Goal: Task Accomplishment & Management: Manage account settings

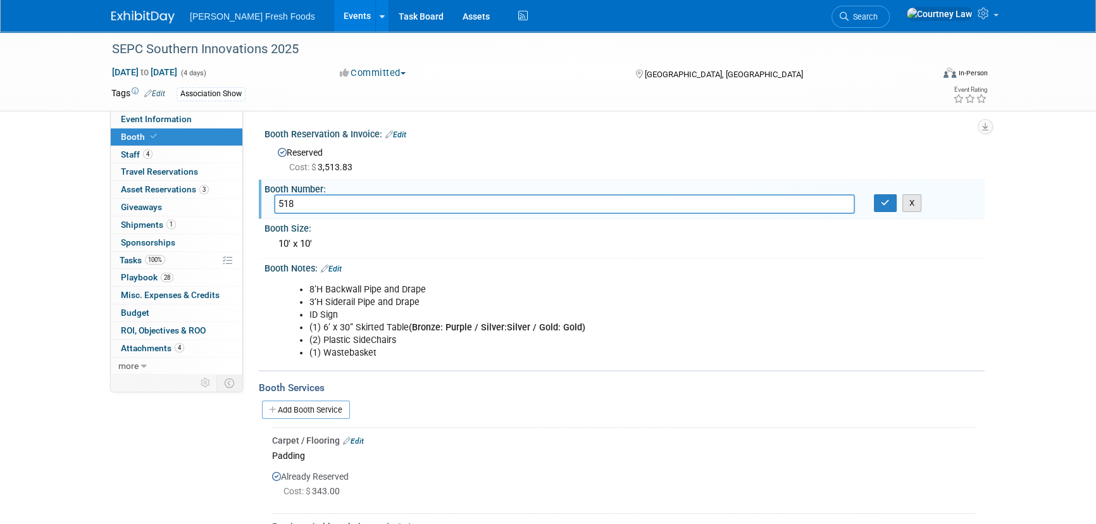
click at [905, 200] on button "X" at bounding box center [912, 203] width 20 height 18
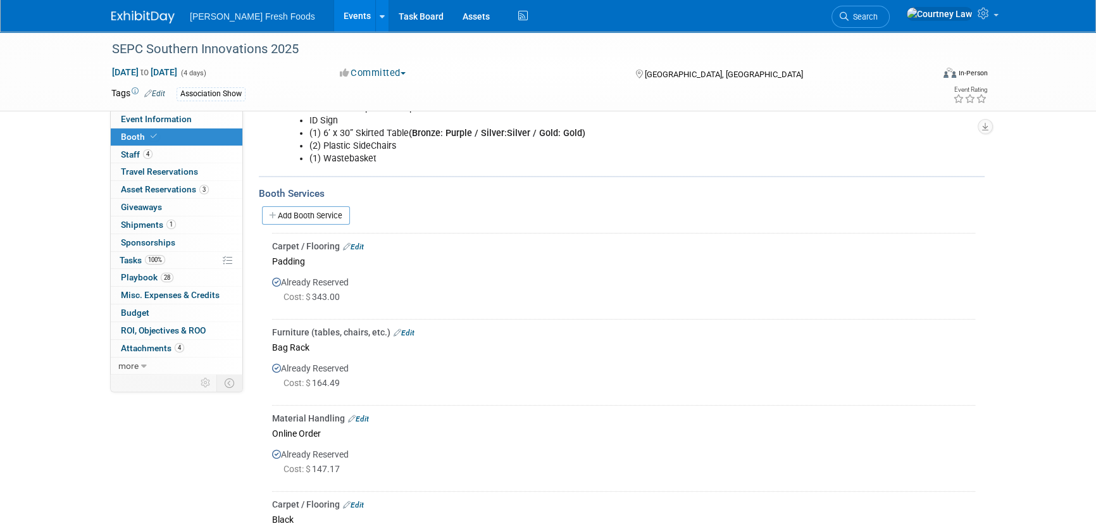
scroll to position [230, 0]
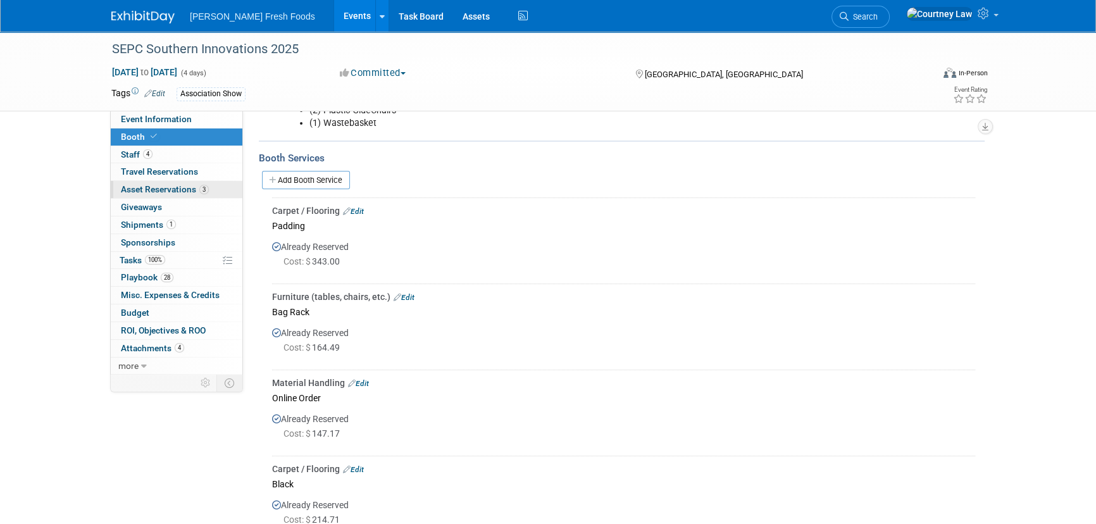
click at [172, 196] on link "3 Asset Reservations 3" at bounding box center [177, 189] width 132 height 17
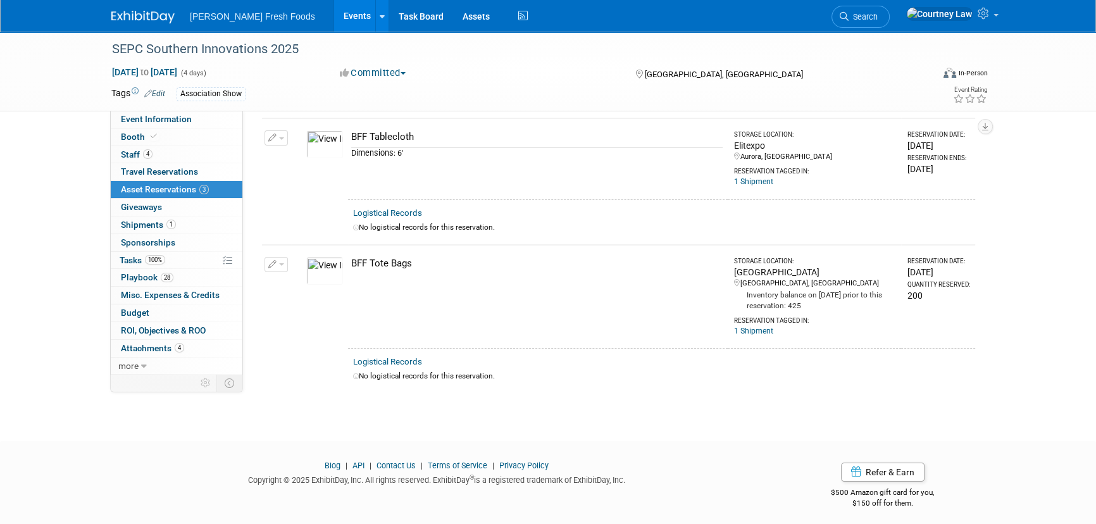
scroll to position [183, 0]
click at [144, 155] on span "4" at bounding box center [147, 153] width 9 height 9
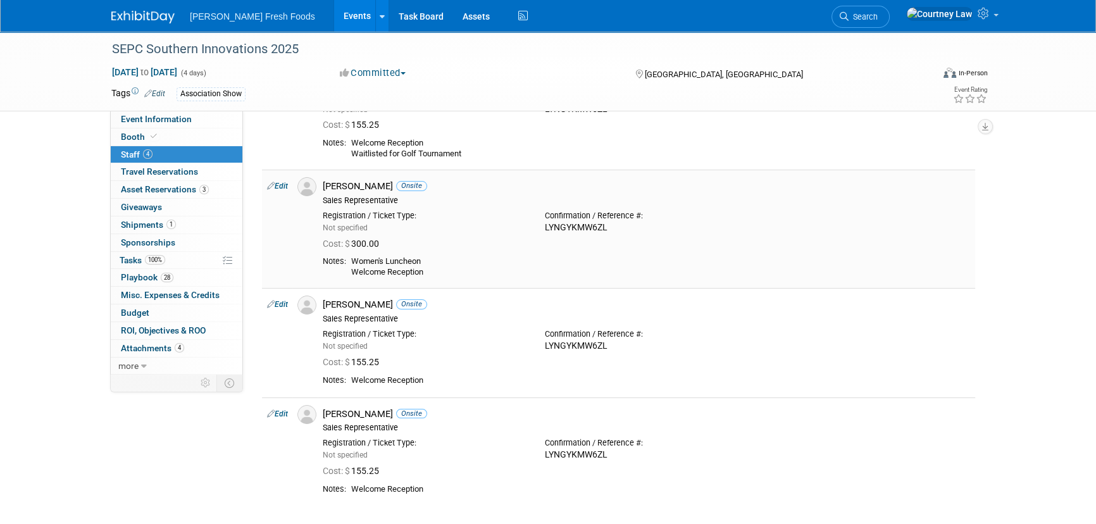
scroll to position [240, 0]
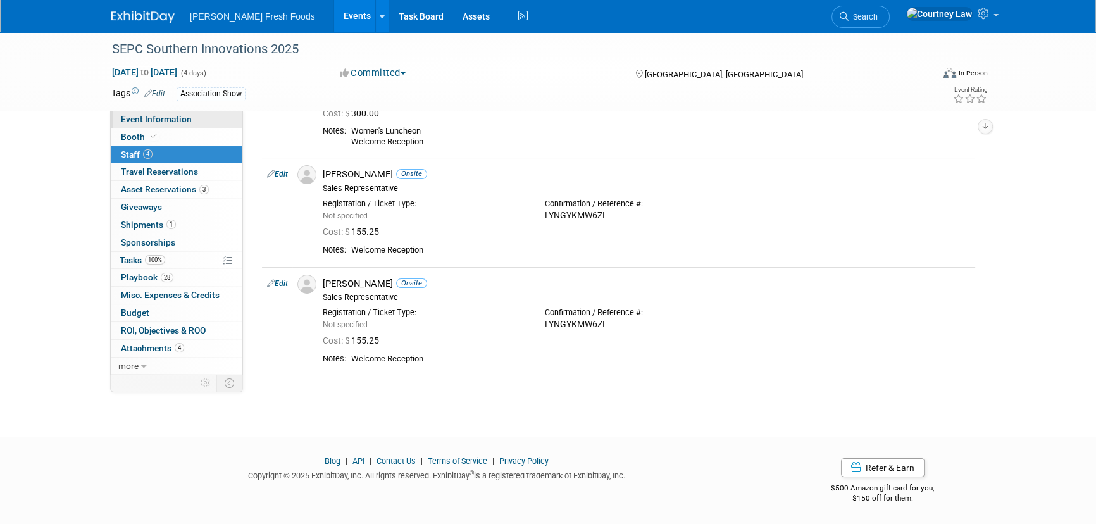
click at [139, 123] on span "Event Information" at bounding box center [156, 119] width 71 height 10
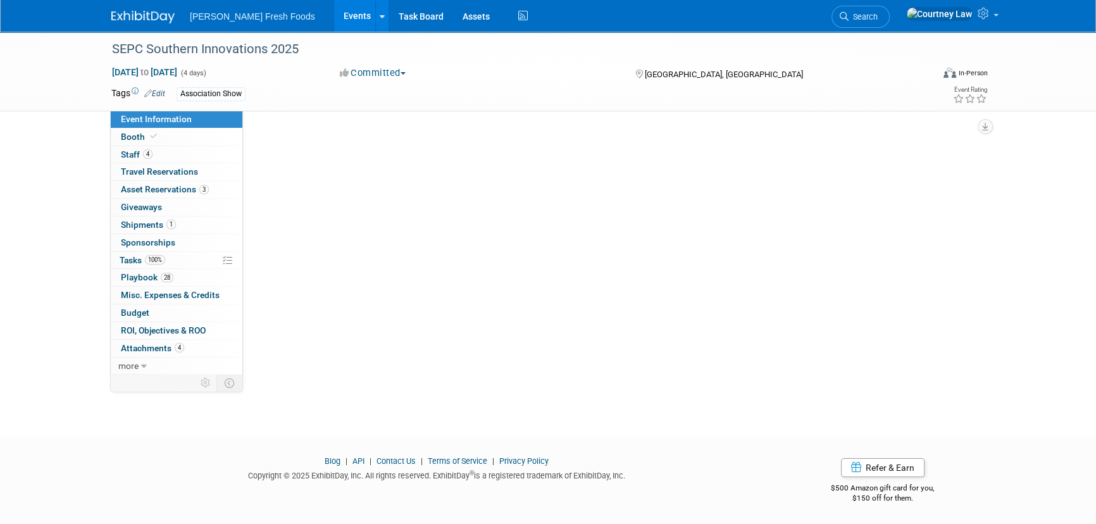
scroll to position [0, 0]
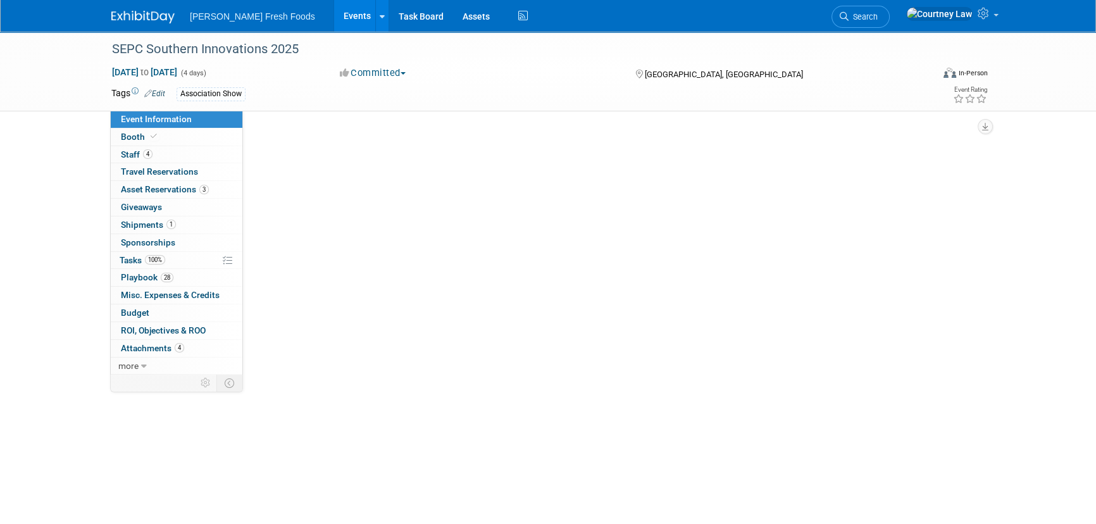
select select "Advanced Warehouse"
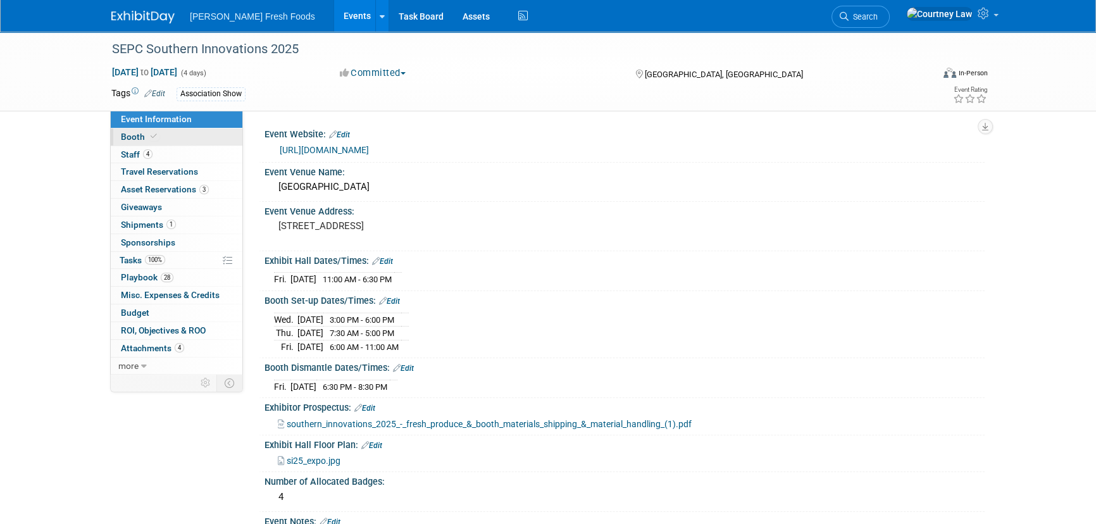
click at [132, 140] on span "Booth" at bounding box center [140, 137] width 39 height 10
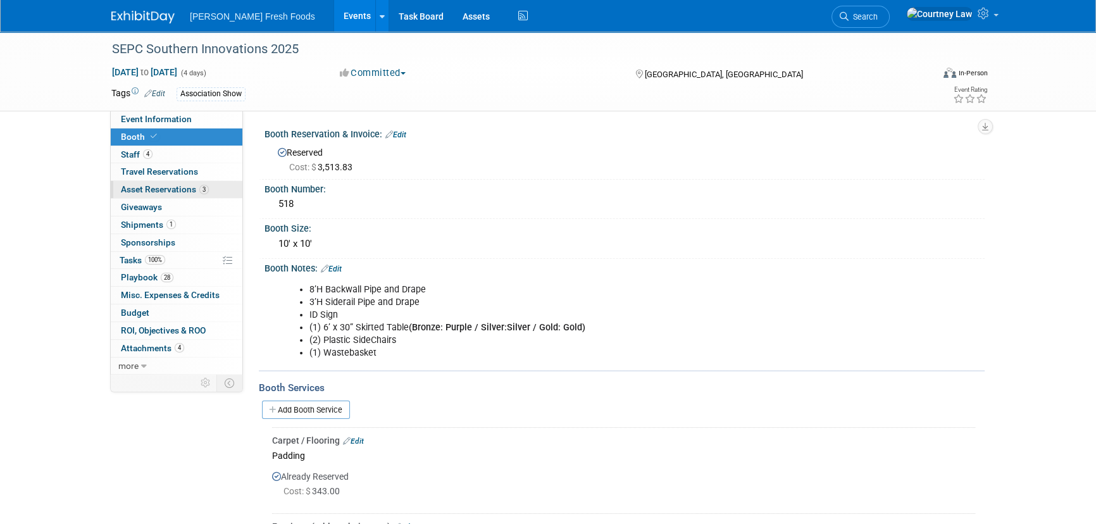
click at [154, 183] on link "3 Asset Reservations 3" at bounding box center [177, 189] width 132 height 17
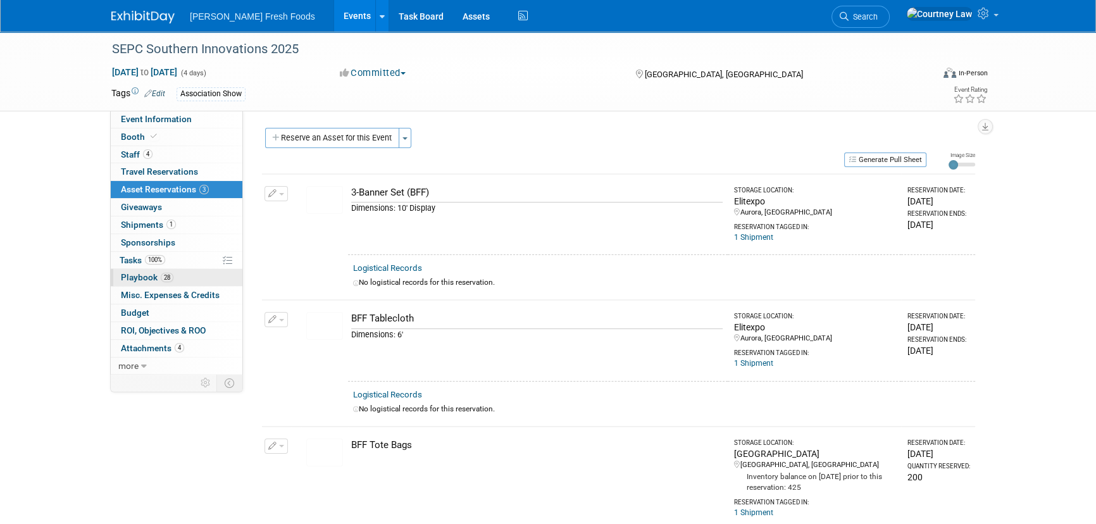
click at [144, 270] on link "28 Playbook 28" at bounding box center [177, 277] width 132 height 17
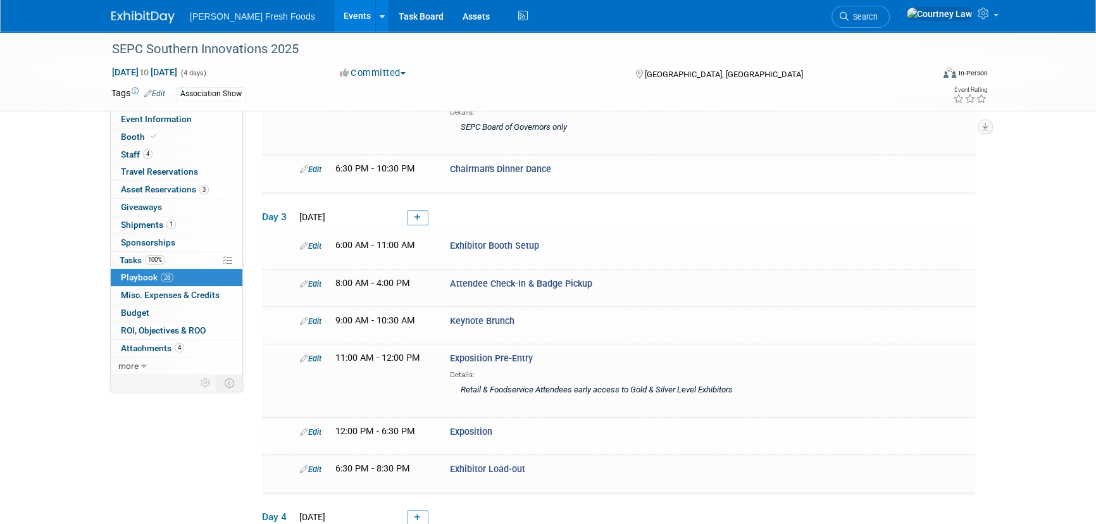
scroll to position [962, 0]
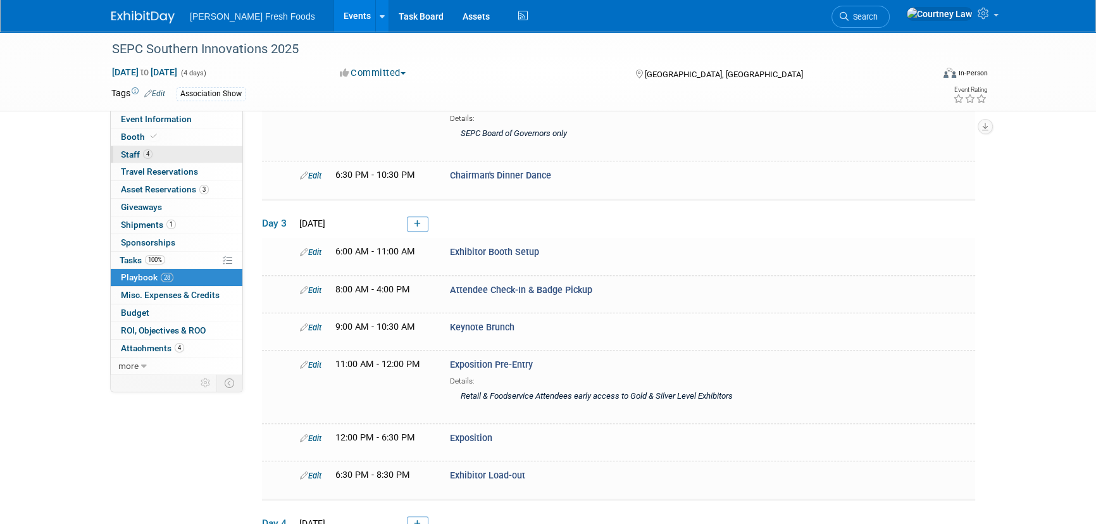
click at [187, 160] on link "4 Staff 4" at bounding box center [177, 154] width 132 height 17
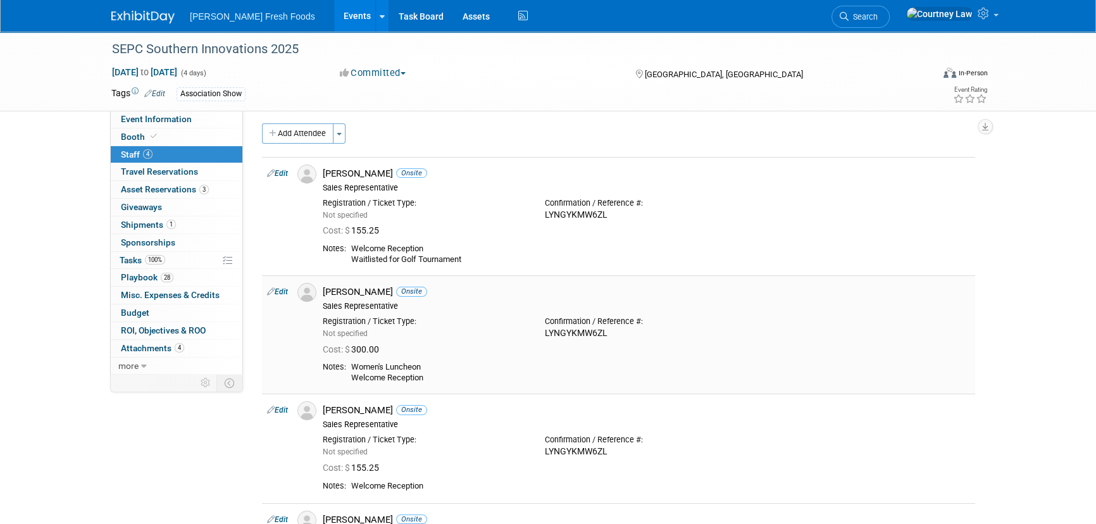
scroll to position [0, 0]
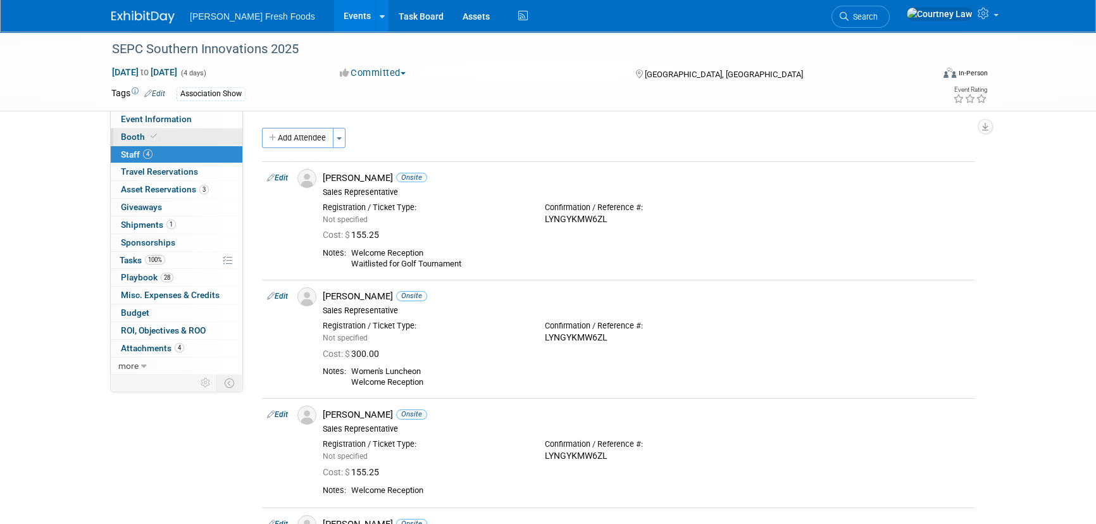
click at [170, 132] on link "Booth" at bounding box center [177, 136] width 132 height 17
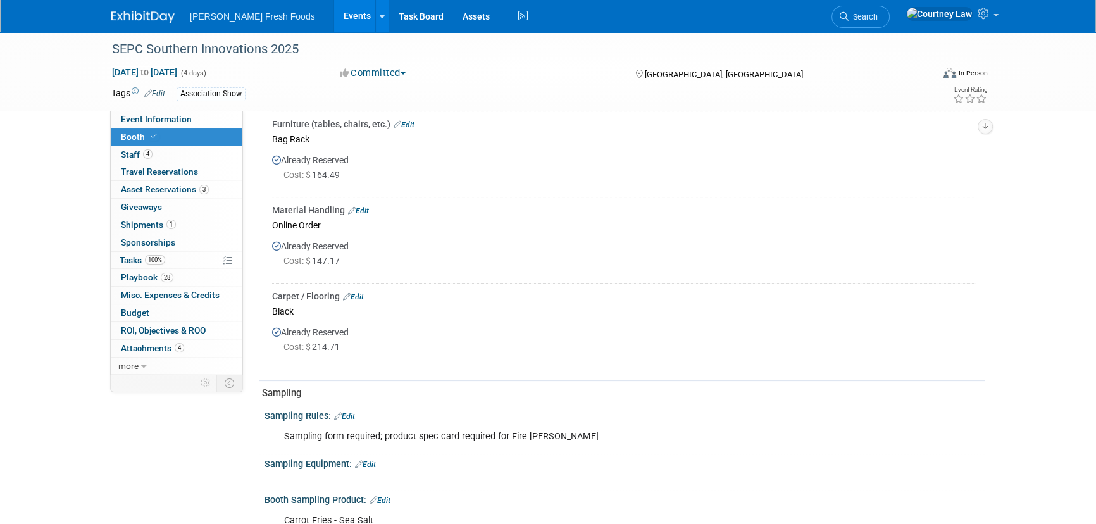
scroll to position [690, 0]
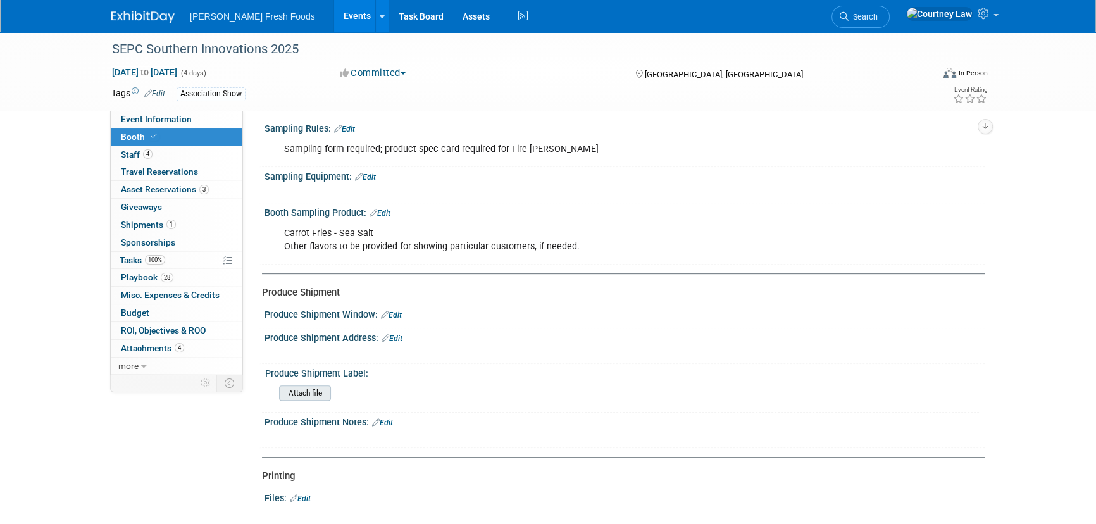
click at [320, 392] on input "file" at bounding box center [244, 393] width 172 height 15
click at [123, 2] on div at bounding box center [150, 11] width 78 height 23
click at [125, 6] on link at bounding box center [150, 11] width 78 height 10
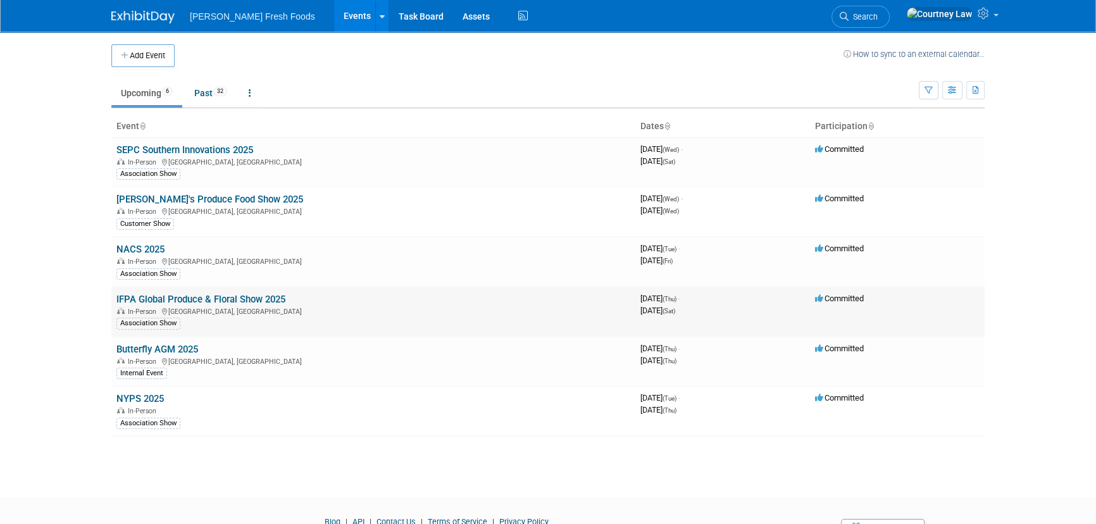
click at [167, 299] on link "IFPA Global Produce & Floral Show 2025" at bounding box center [200, 299] width 169 height 11
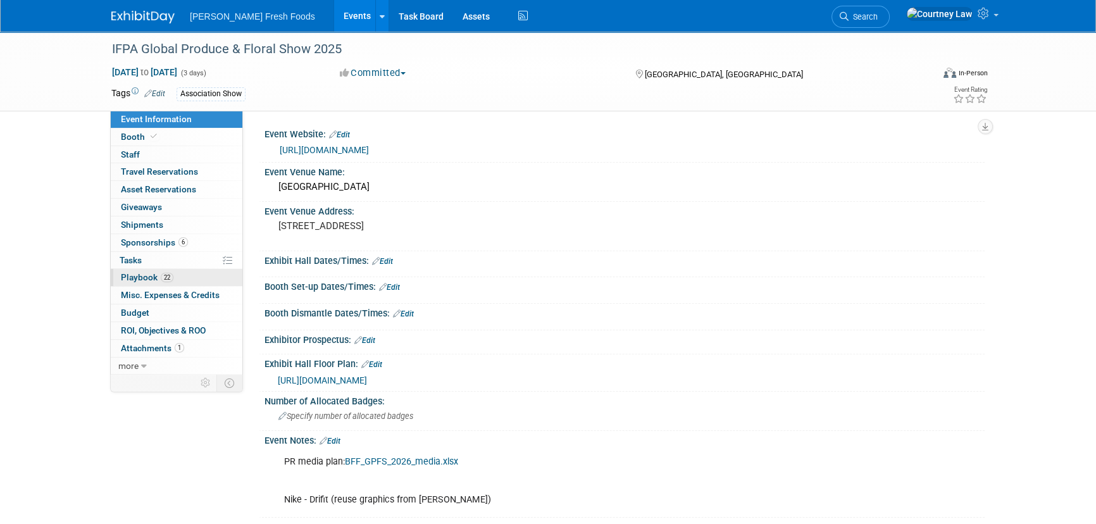
click at [154, 273] on span "Playbook 22" at bounding box center [147, 277] width 53 height 10
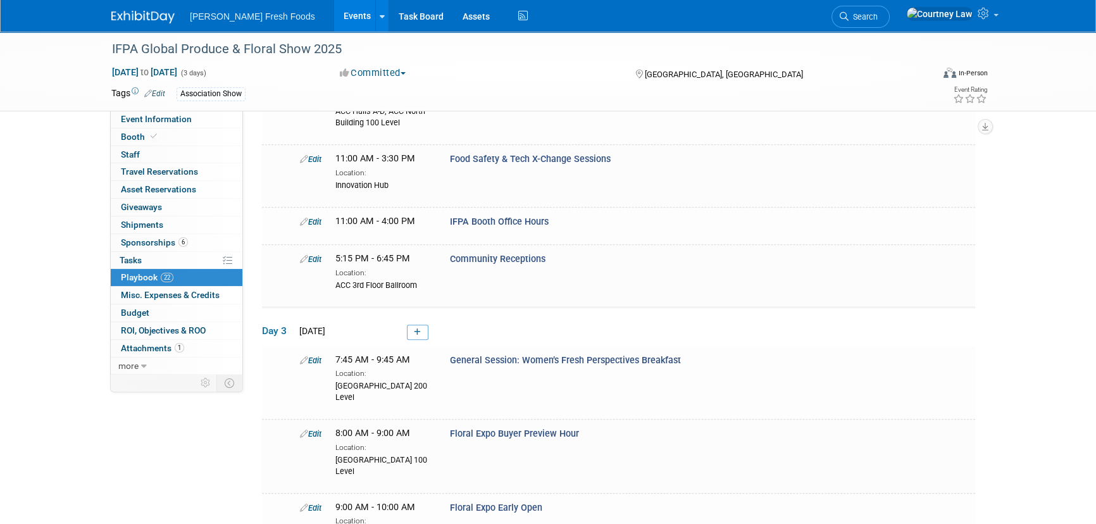
scroll to position [1140, 0]
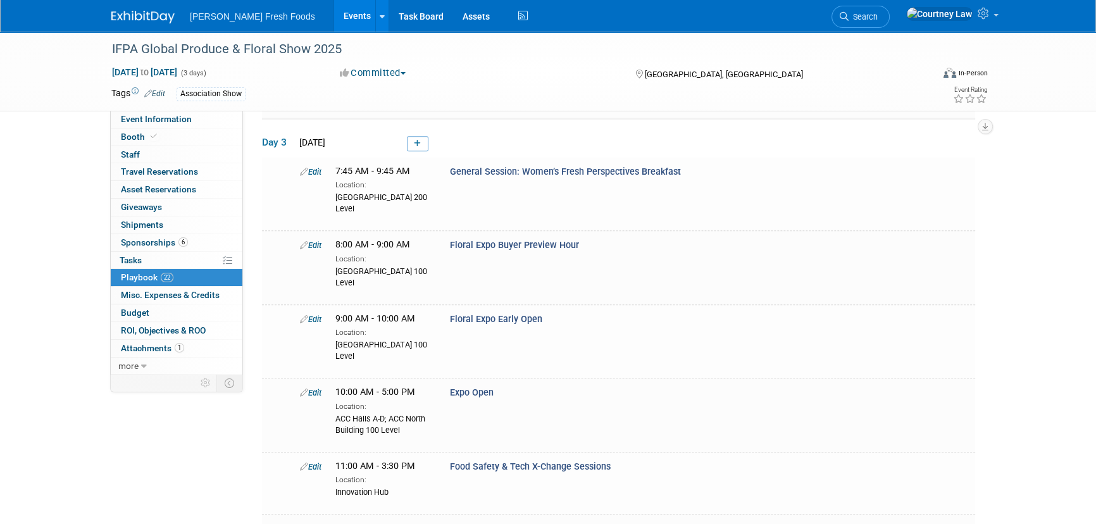
click at [137, 8] on link at bounding box center [150, 11] width 78 height 10
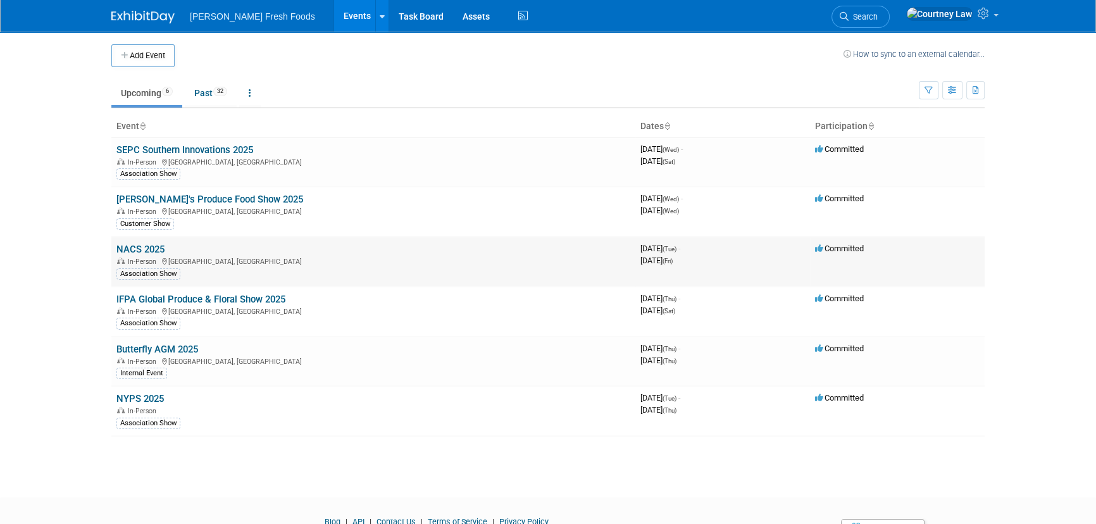
click at [148, 246] on link "NACS 2025" at bounding box center [140, 249] width 48 height 11
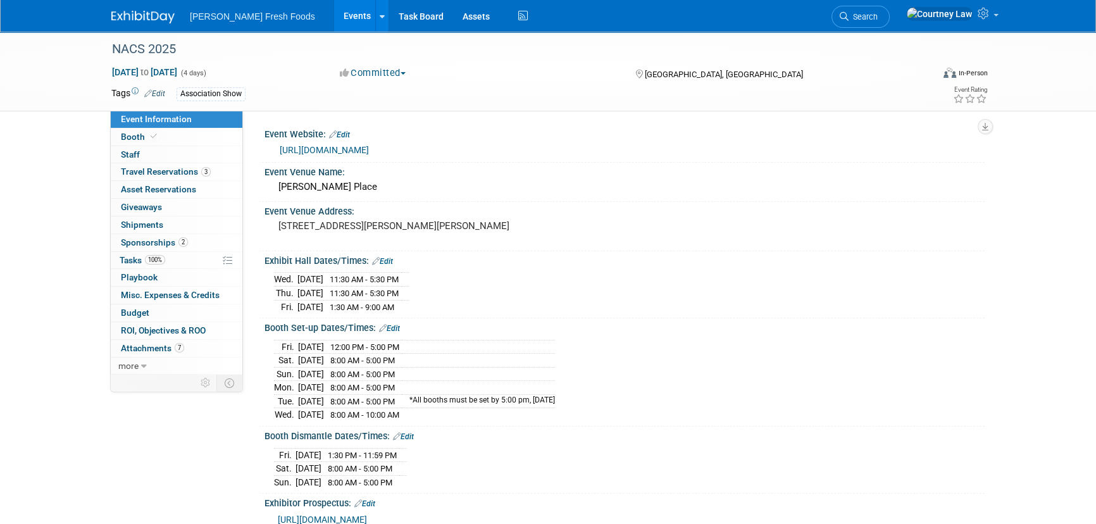
click at [152, 18] on img at bounding box center [142, 17] width 63 height 13
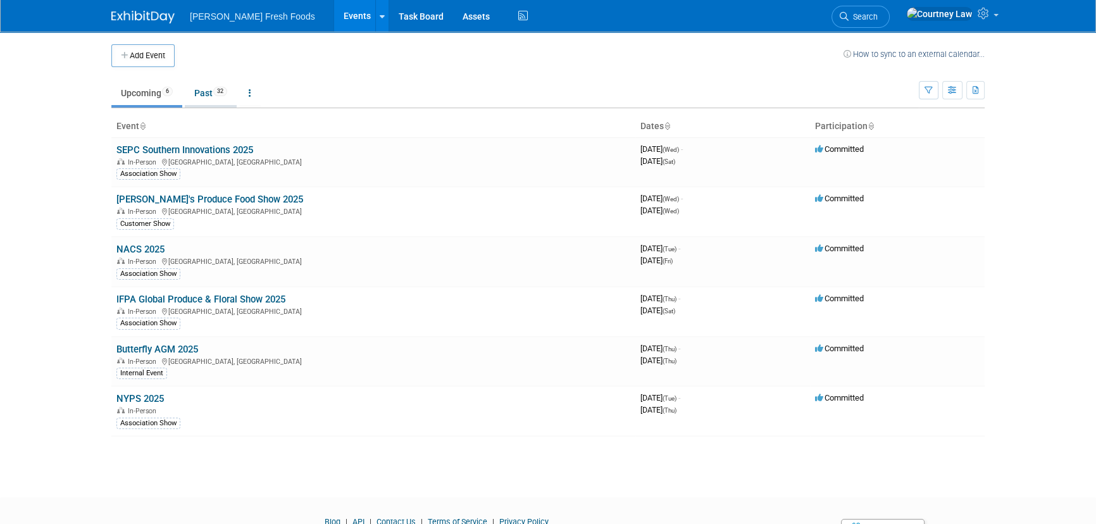
click at [199, 94] on link "Past 32" at bounding box center [211, 93] width 52 height 24
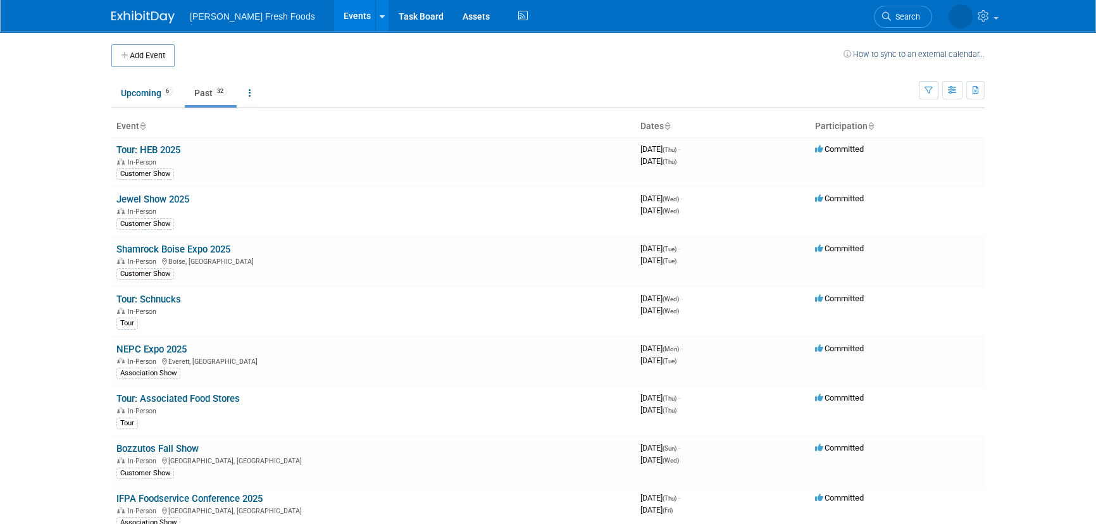
click at [81, 405] on body "Bolthouse Fresh Foods Events Add Event Bulk Upload Events Shareable Event Board…" at bounding box center [548, 262] width 1096 height 524
click at [151, 98] on link "Upcoming 6" at bounding box center [146, 93] width 71 height 24
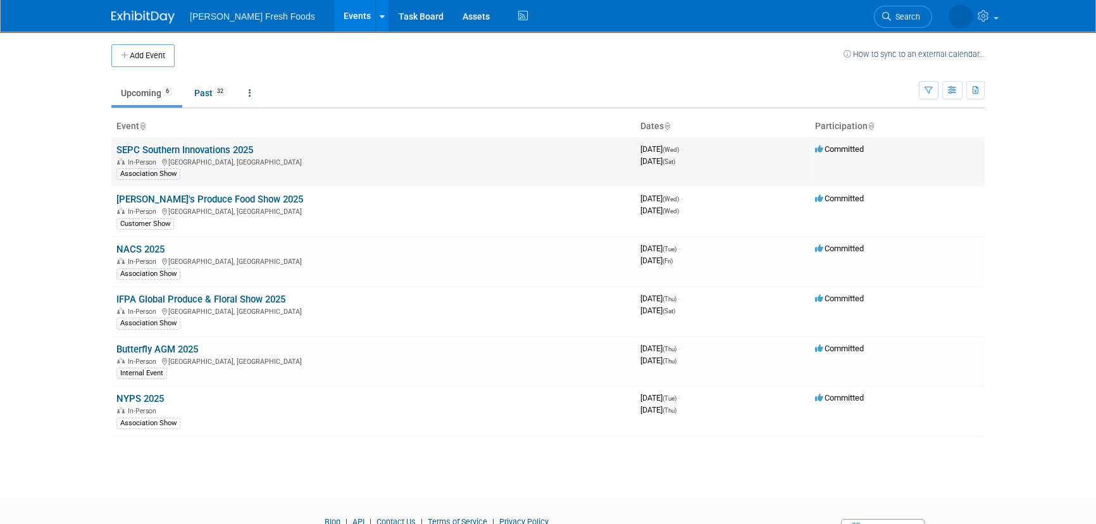
click at [182, 150] on link "SEPC Southern Innovations 2025" at bounding box center [184, 149] width 137 height 11
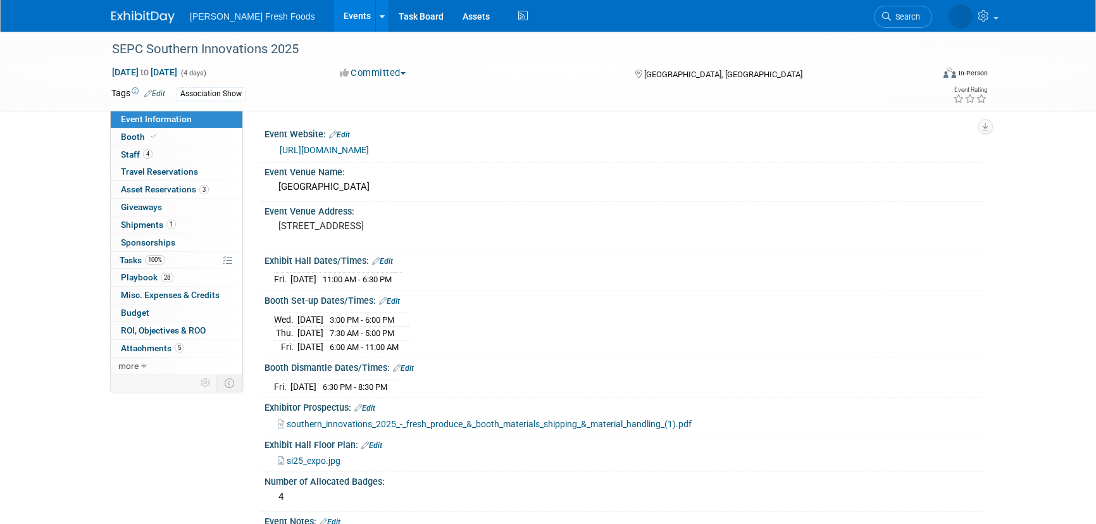
select select "Advanced Warehouse"
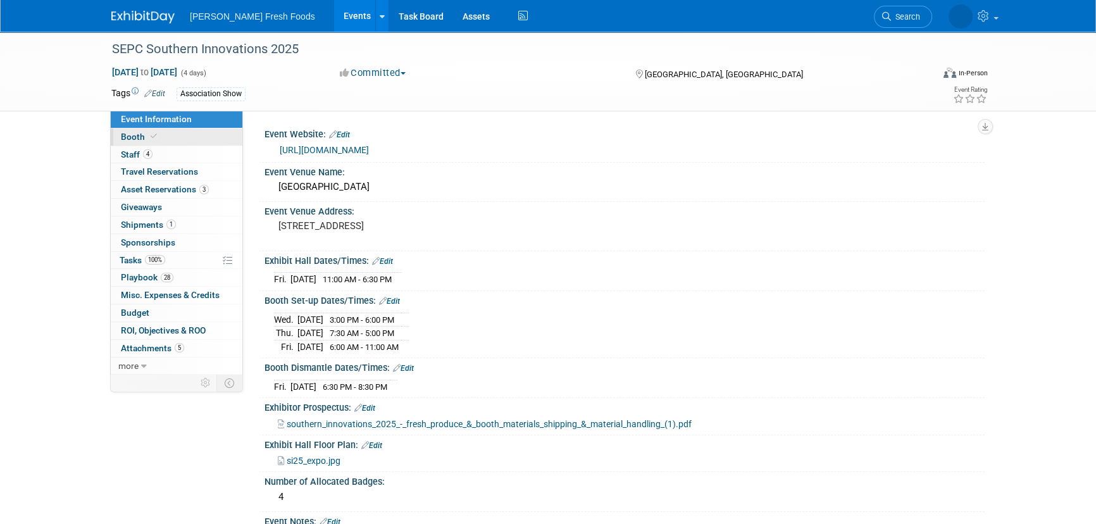
click at [161, 139] on link "Booth" at bounding box center [177, 136] width 132 height 17
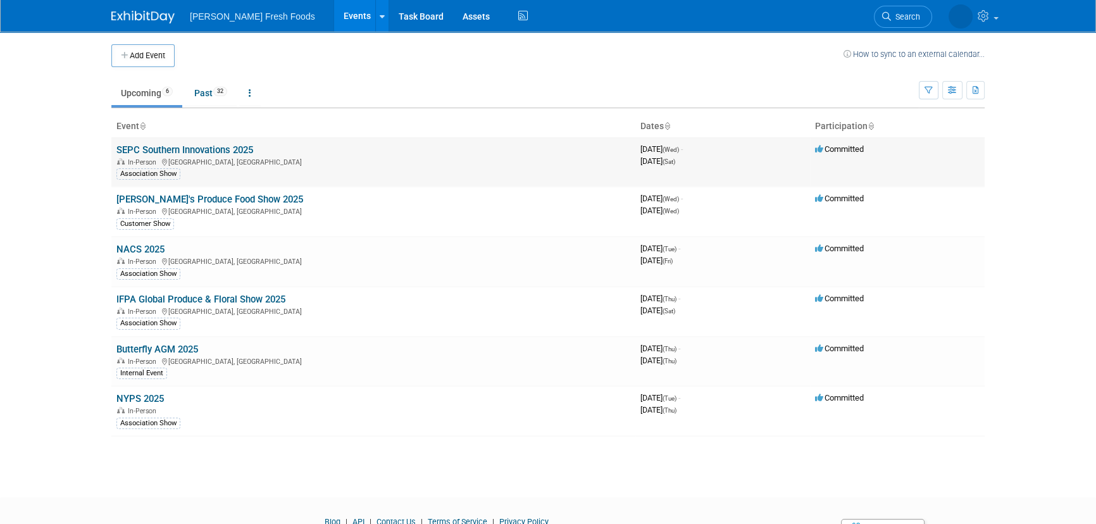
click at [179, 150] on link "SEPC Southern Innovations 2025" at bounding box center [184, 149] width 137 height 11
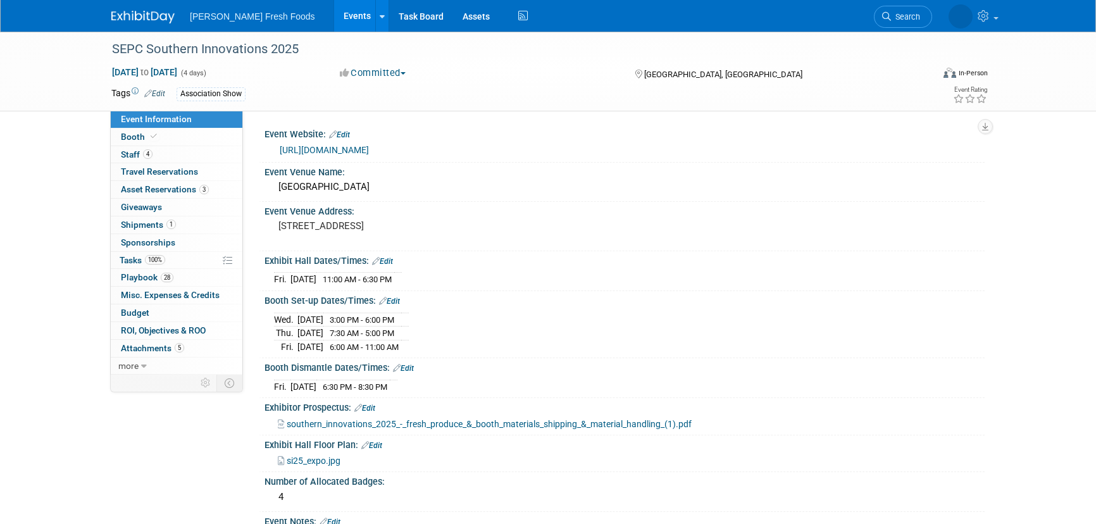
select select "Advanced Warehouse"
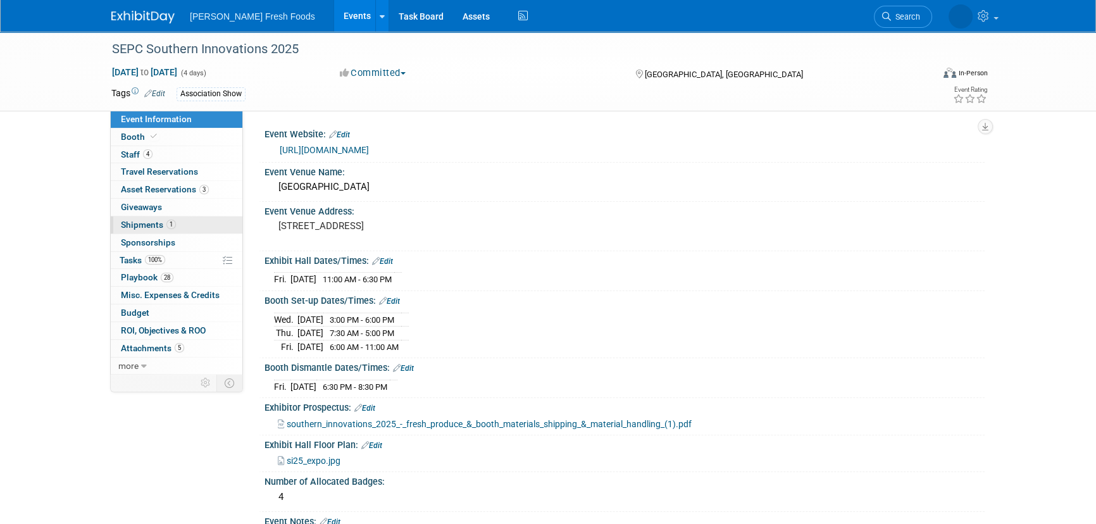
click at [151, 224] on span "Shipments 1" at bounding box center [148, 225] width 55 height 10
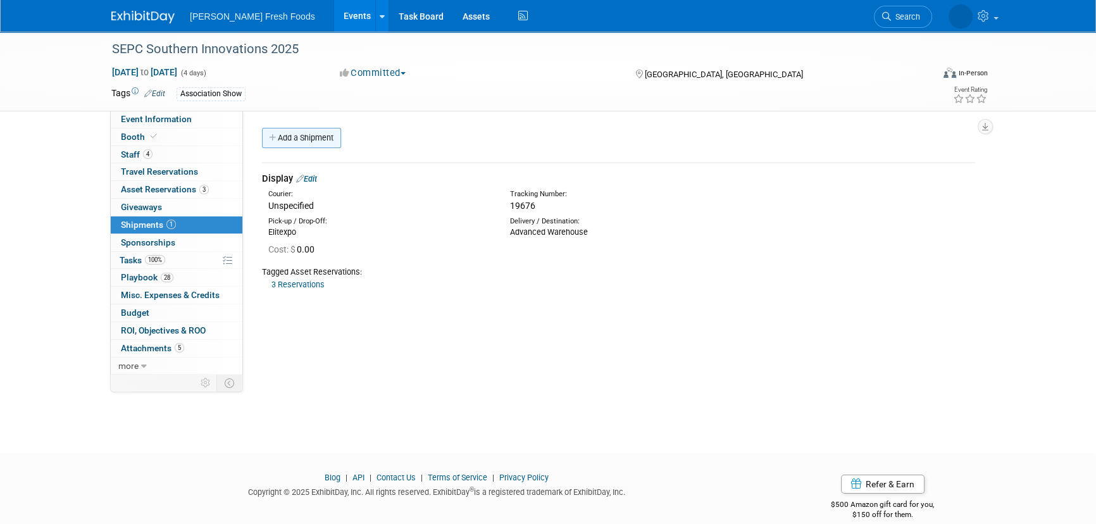
click at [310, 135] on link "Add a Shipment" at bounding box center [301, 138] width 79 height 20
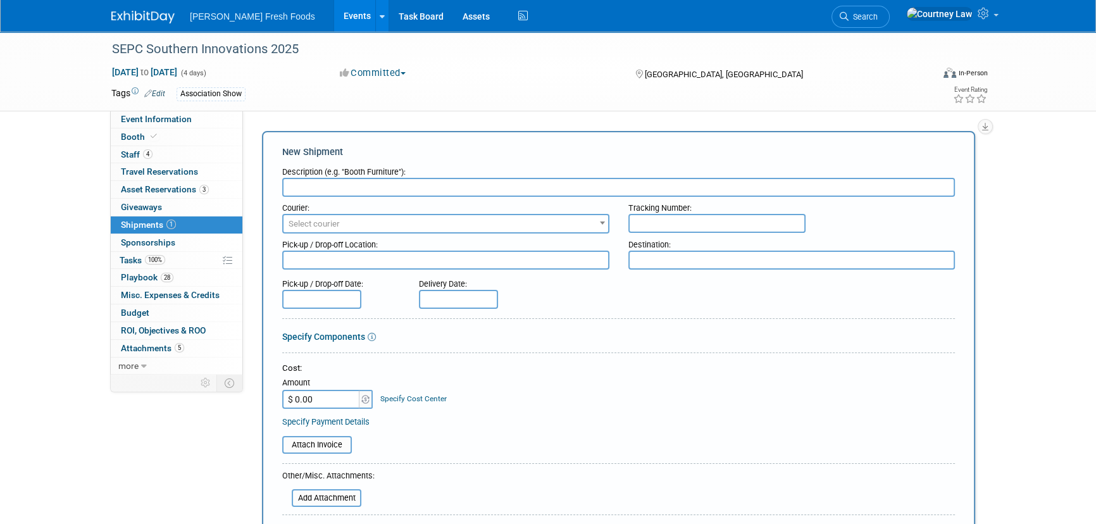
click at [378, 183] on input "text" at bounding box center [618, 187] width 673 height 19
type input "Product"
click at [421, 243] on div "Pick-up / Drop-off Location:" at bounding box center [445, 241] width 327 height 17
click at [418, 252] on textarea at bounding box center [445, 260] width 327 height 19
type textarea "BFF Plant"
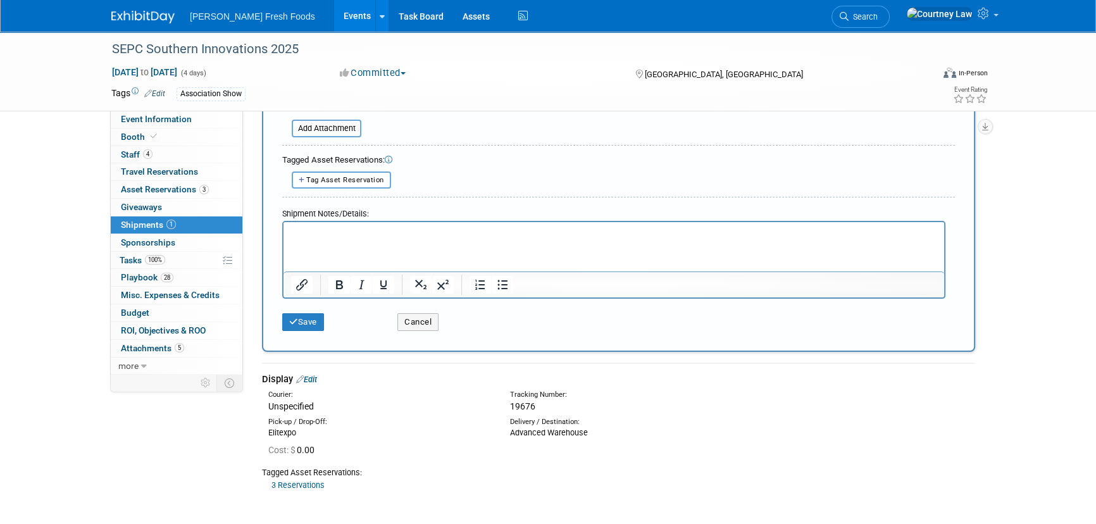
scroll to position [402, 0]
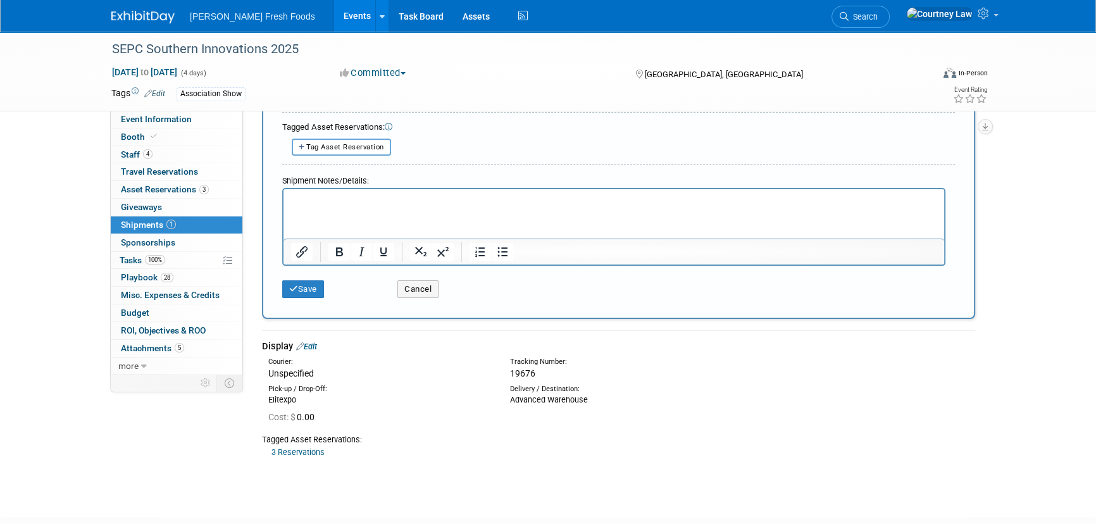
type textarea "Nickey Gregory"
click at [294, 207] on html at bounding box center [613, 198] width 661 height 18
paste body "Rich Text Area. Press ALT-0 for help."
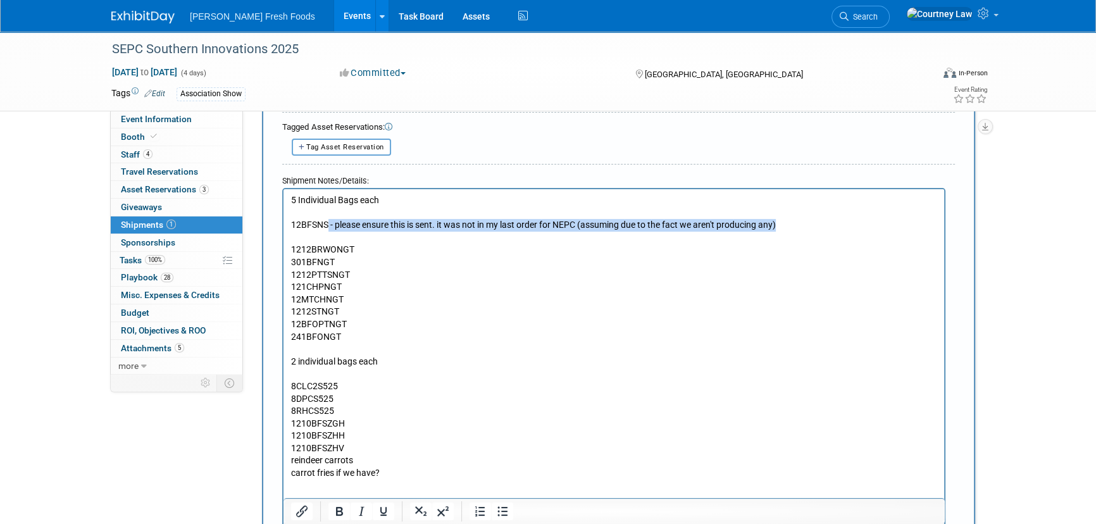
drag, startPoint x: 805, startPoint y: 228, endPoint x: 327, endPoint y: 225, distance: 477.7
click at [327, 225] on p "12BFSNS - please ensure this is sent. it was not in my last order for NEPC (ass…" at bounding box center [614, 225] width 646 height 13
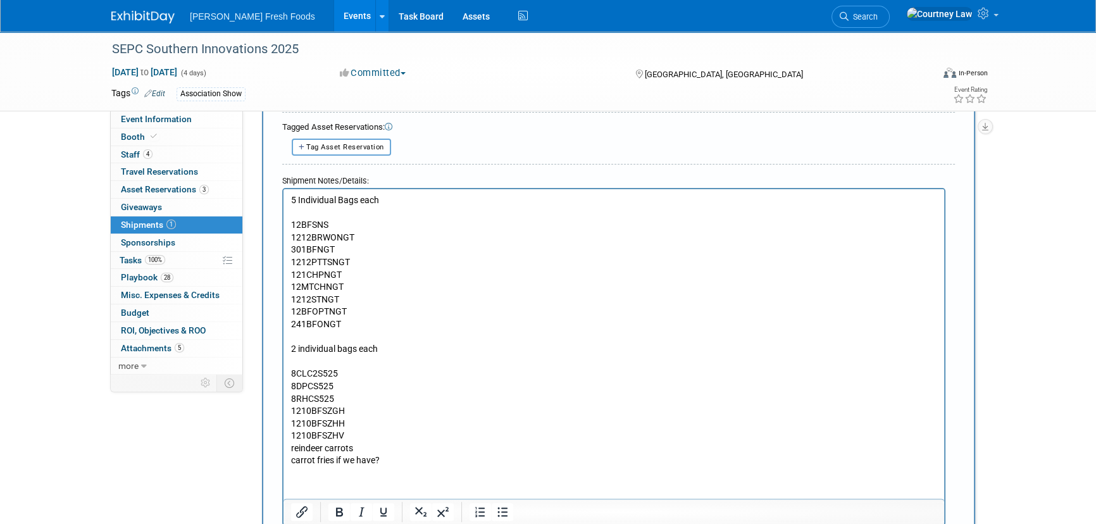
click at [378, 457] on p "carrot fries if we have?" at bounding box center [614, 460] width 646 height 13
drag, startPoint x: 387, startPoint y: 463, endPoint x: 289, endPoint y: 473, distance: 98.0
click at [289, 467] on html "5 Individual Bags each 12BFSNS 1212BRWONGT 301BFNGT 1212PTTSNGT 121CHPNGT 12MTC…" at bounding box center [613, 328] width 661 height 278
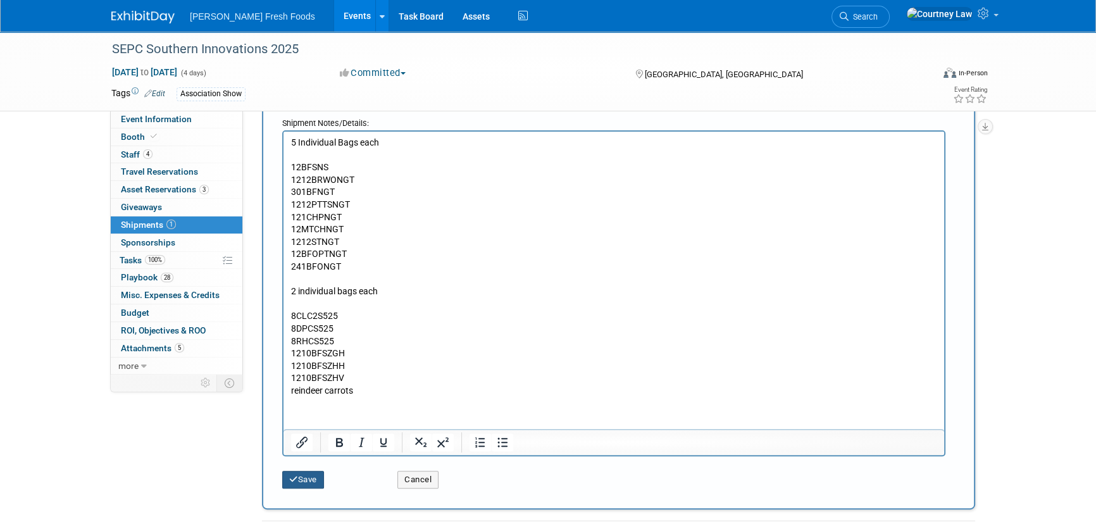
click at [290, 471] on button "Save" at bounding box center [303, 480] width 42 height 18
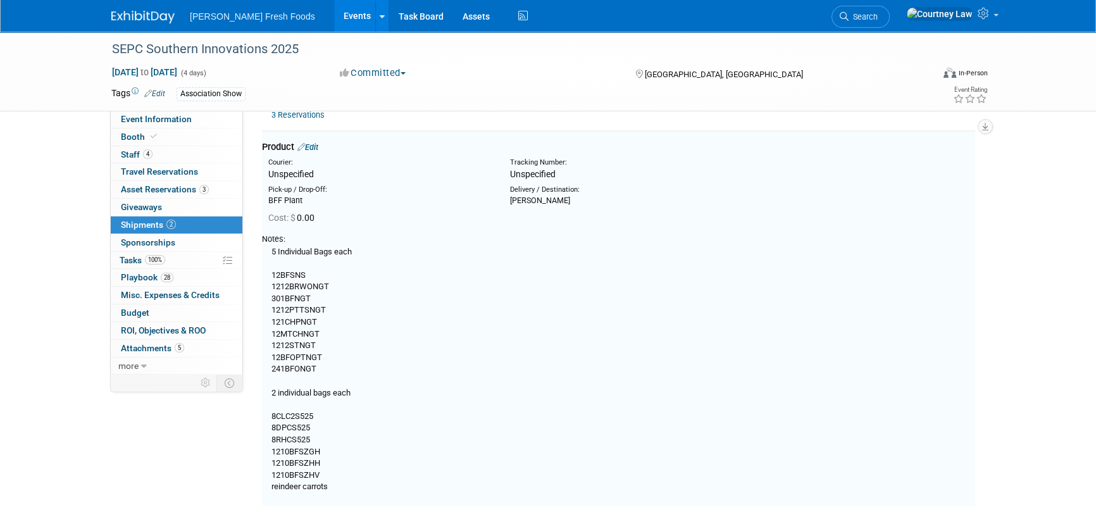
scroll to position [165, 0]
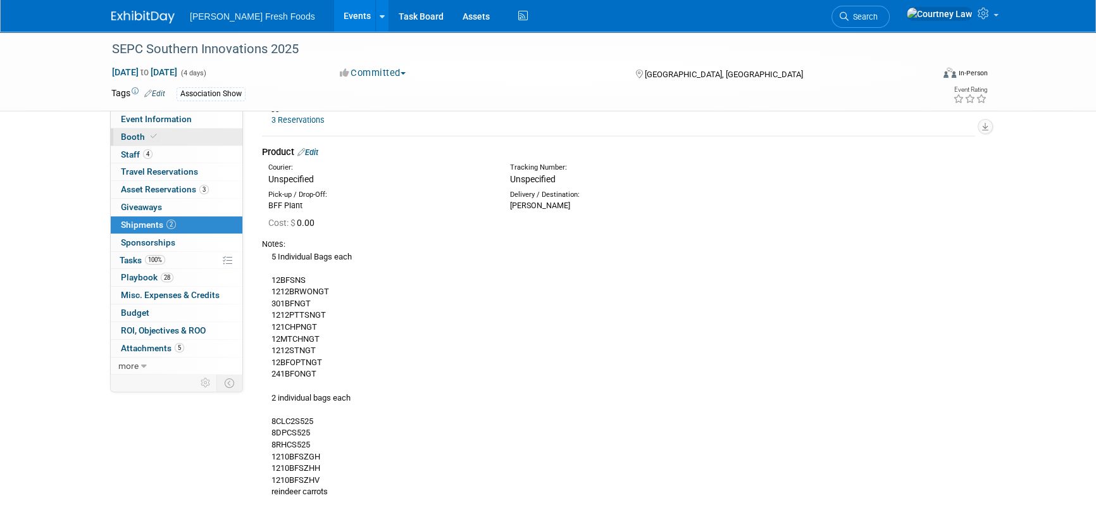
click at [151, 138] on icon at bounding box center [154, 136] width 6 height 7
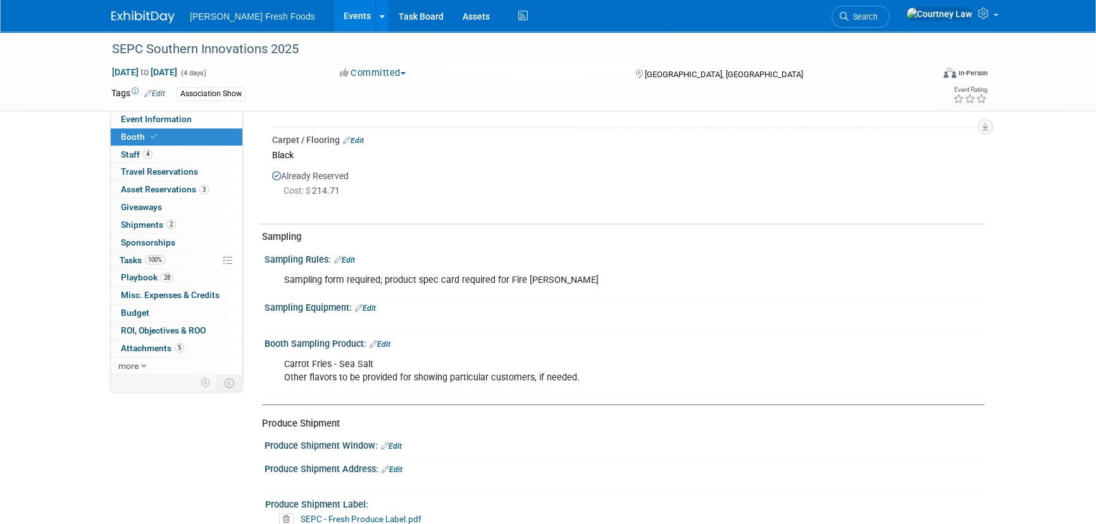
scroll to position [575, 0]
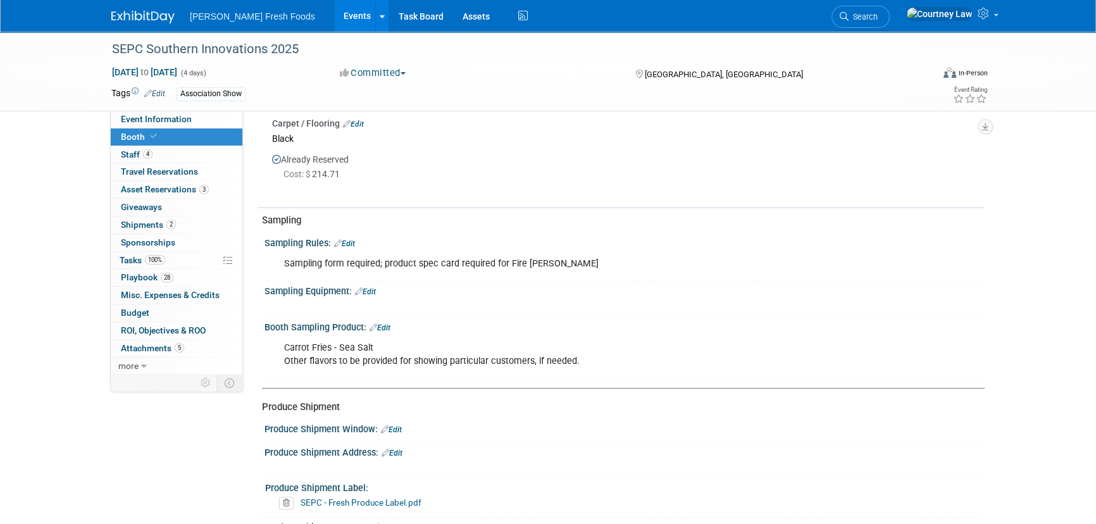
click at [379, 327] on link "Edit" at bounding box center [380, 327] width 21 height 9
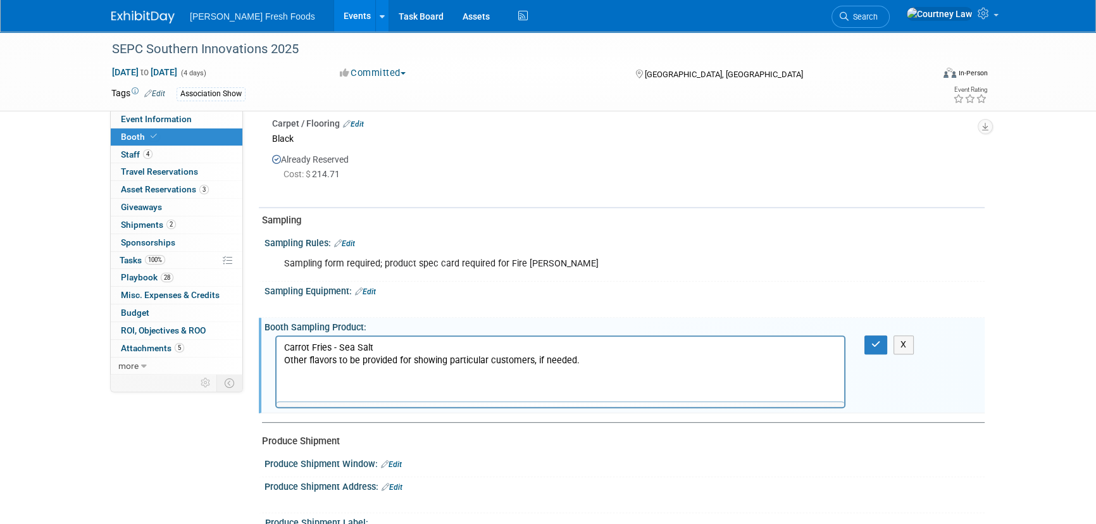
scroll to position [0, 0]
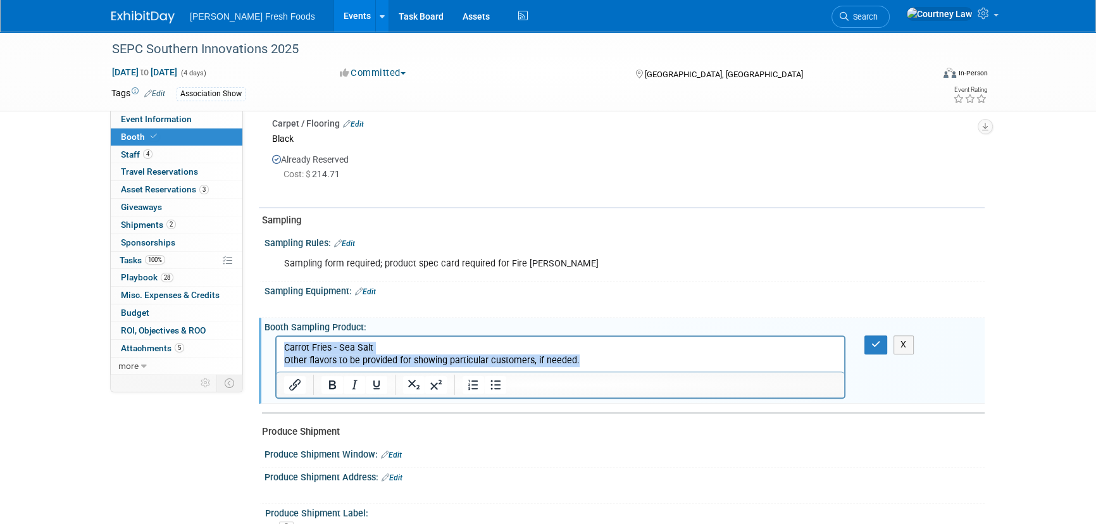
drag, startPoint x: 625, startPoint y: 361, endPoint x: 175, endPoint y: 298, distance: 454.3
click at [277, 337] on html "Carrot Fries - Sea Salt Other flavors to be provided for showing particular cus…" at bounding box center [561, 352] width 568 height 30
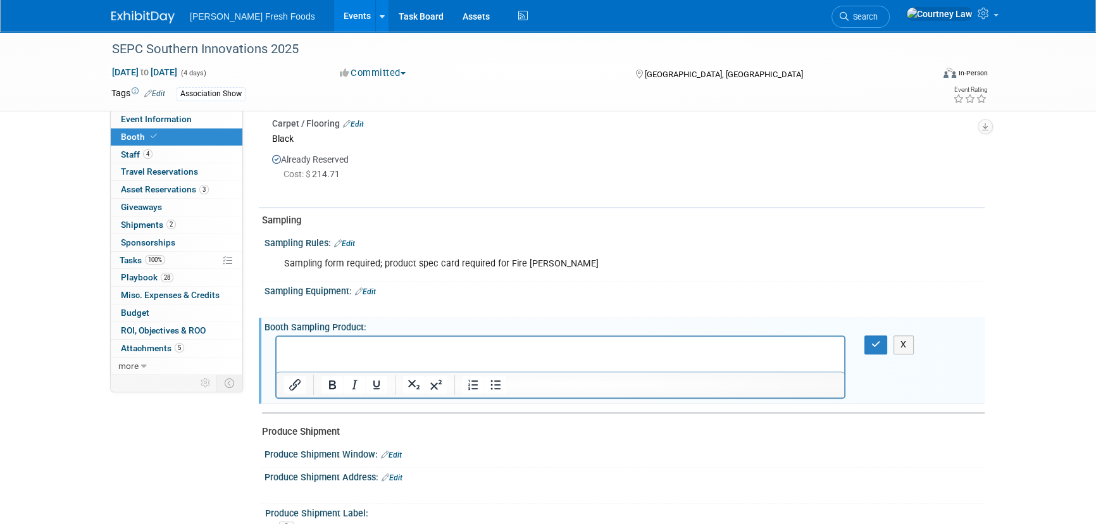
click at [427, 354] on html at bounding box center [561, 346] width 568 height 18
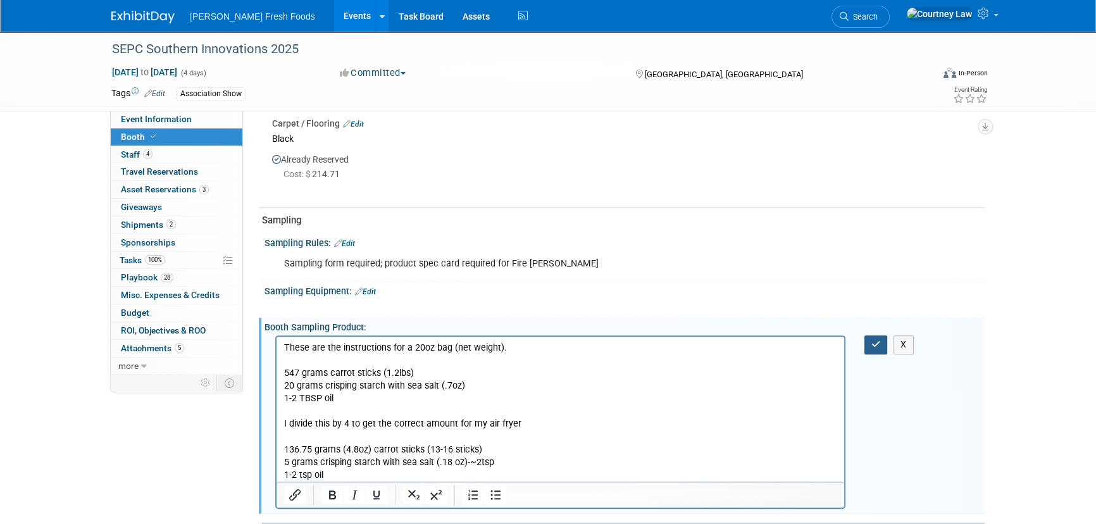
click at [871, 345] on icon "button" at bounding box center [875, 344] width 9 height 9
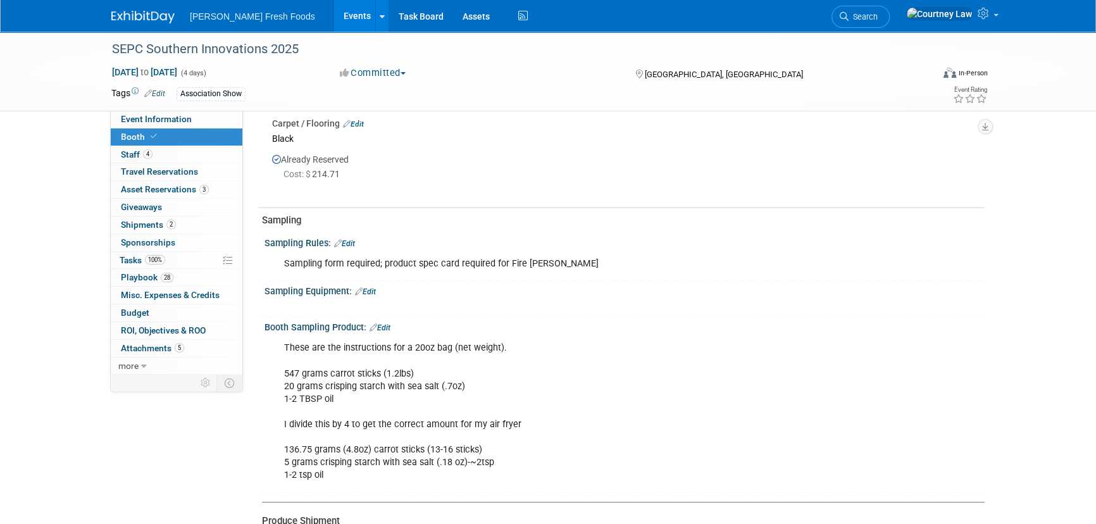
drag, startPoint x: 133, startPoint y: 22, endPoint x: 194, endPoint y: 44, distance: 64.9
click at [133, 22] on img at bounding box center [142, 17] width 63 height 13
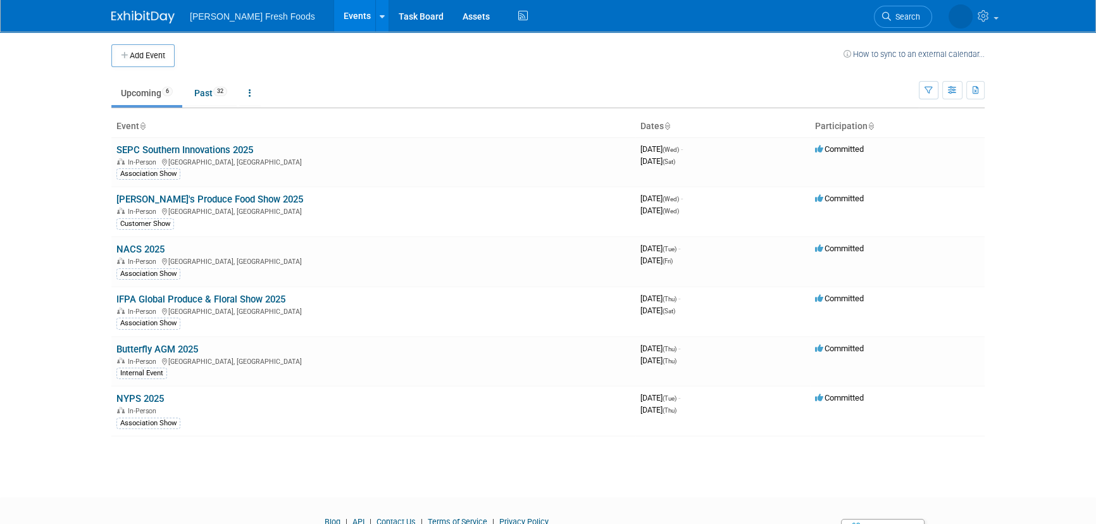
drag, startPoint x: 140, startPoint y: 194, endPoint x: 148, endPoint y: 192, distance: 8.0
click at [140, 194] on link "[PERSON_NAME]'s Produce Food Show 2025" at bounding box center [209, 199] width 187 height 11
